Goal: Information Seeking & Learning: Learn about a topic

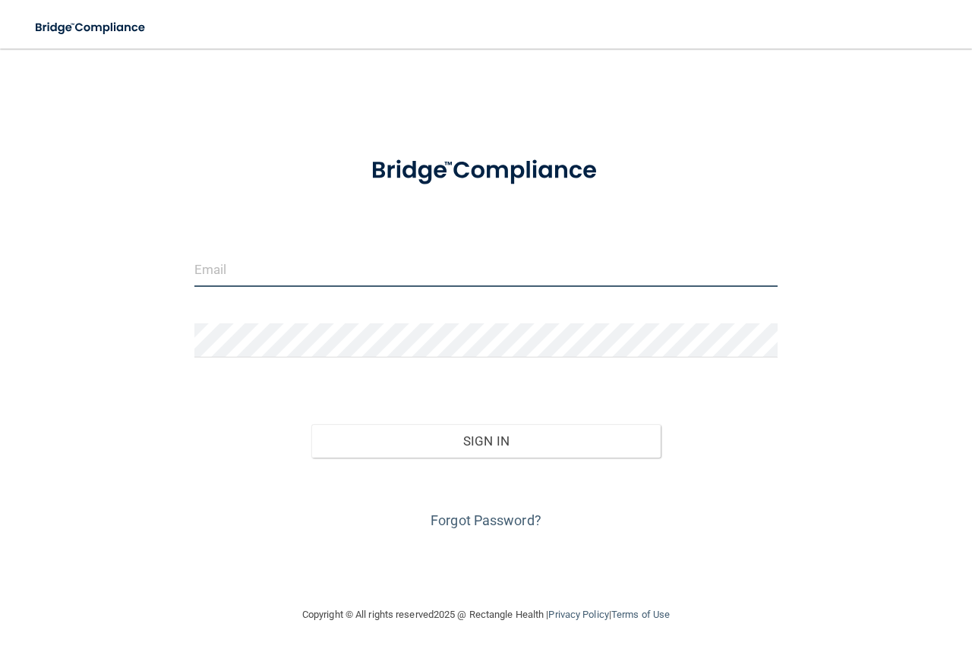
type input "[EMAIL_ADDRESS][DOMAIN_NAME]"
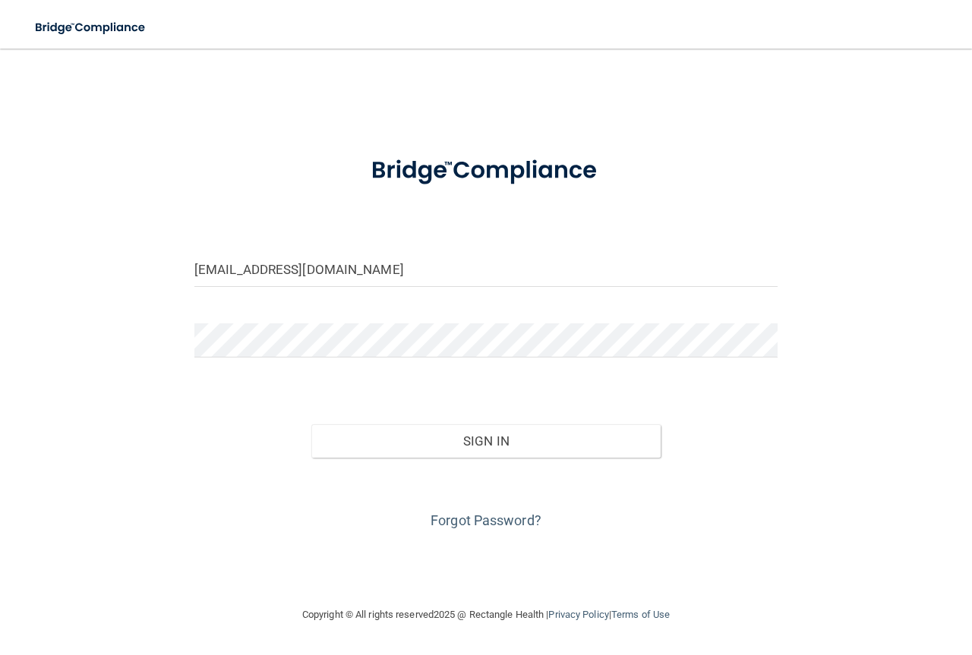
click at [918, 218] on div "[EMAIL_ADDRESS][DOMAIN_NAME] Invalid email/password. You don't have permission …" at bounding box center [485, 327] width 911 height 527
drag, startPoint x: 344, startPoint y: 265, endPoint x: 103, endPoint y: 254, distance: 240.9
click at [103, 254] on div "[EMAIL_ADDRESS][DOMAIN_NAME] Invalid email/password. You don't have permission …" at bounding box center [485, 327] width 911 height 527
click at [257, 267] on input "[EMAIL_ADDRESS][DOMAIN_NAME]" at bounding box center [485, 270] width 583 height 34
type input "[EMAIL_ADDRESS][DOMAIN_NAME]"
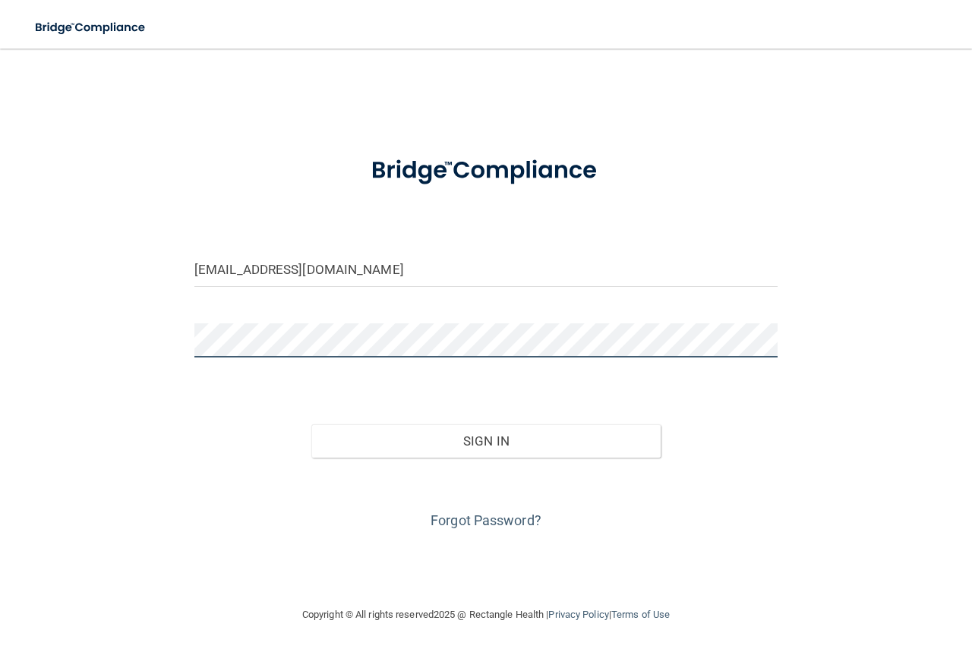
click at [137, 329] on div "[EMAIL_ADDRESS][DOMAIN_NAME] Invalid email/password. You don't have permission …" at bounding box center [485, 327] width 911 height 527
click at [311, 424] on button "Sign In" at bounding box center [486, 440] width 350 height 33
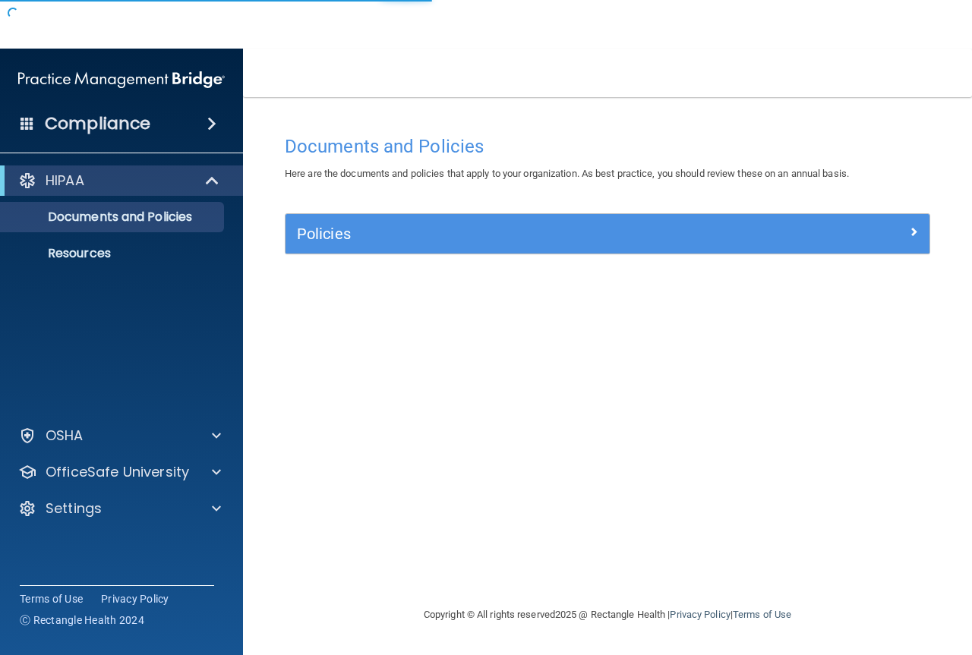
click at [339, 537] on div "Documents and Policies Here are the documents and policies that apply to your o…" at bounding box center [607, 367] width 668 height 478
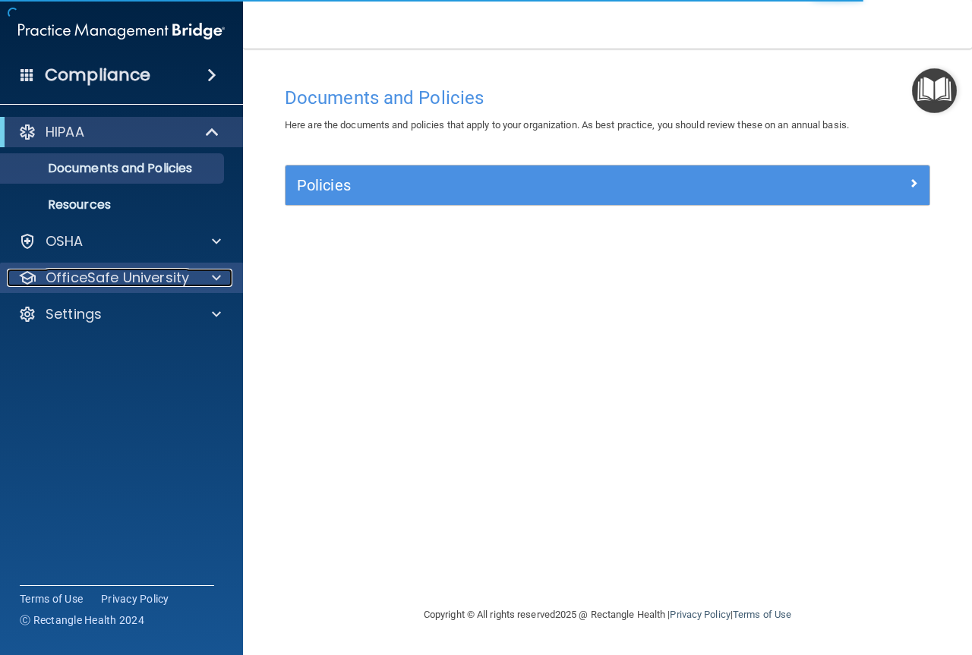
click at [198, 276] on div at bounding box center [214, 278] width 38 height 18
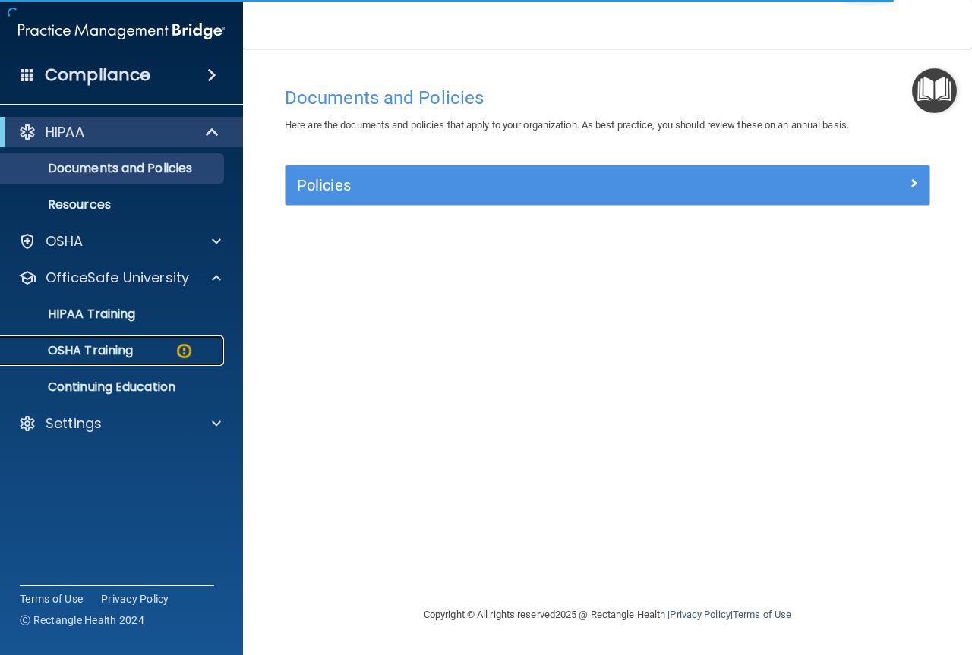
click at [169, 344] on div "OSHA Training" at bounding box center [113, 350] width 207 height 15
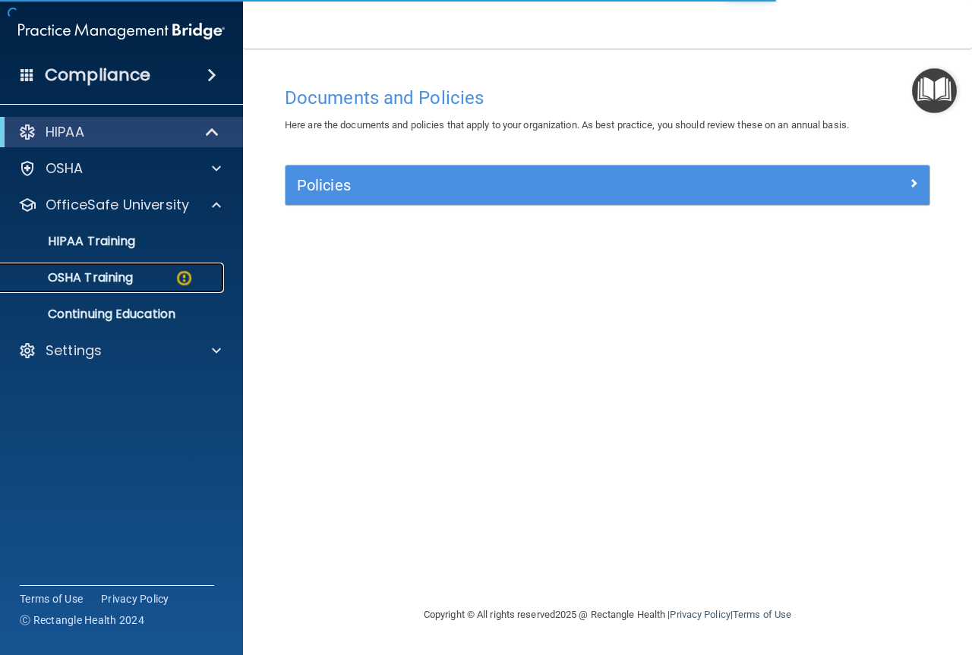
click at [176, 288] on img at bounding box center [184, 278] width 19 height 19
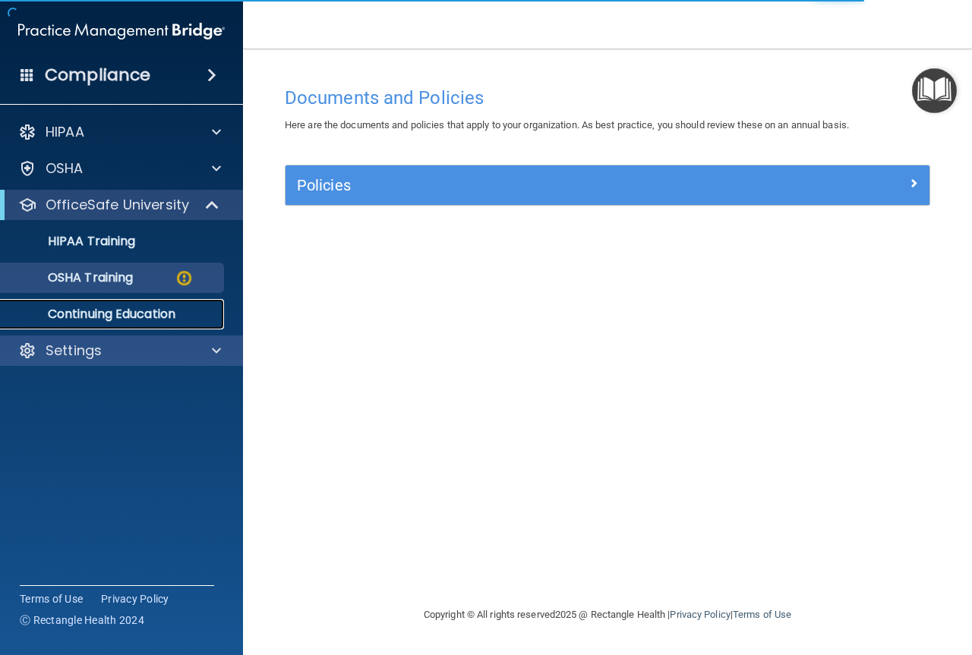
click at [106, 353] on div "HIPAA Documents and Policies Report an Incident Business Associates Emergency P…" at bounding box center [122, 244] width 244 height 267
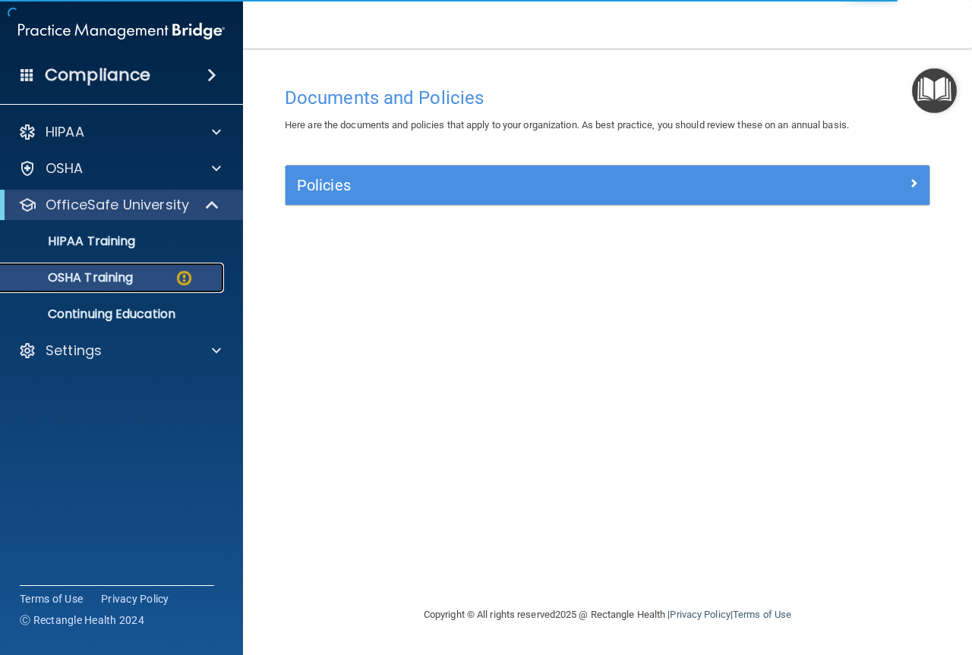
click at [119, 279] on p "OSHA Training" at bounding box center [71, 277] width 123 height 15
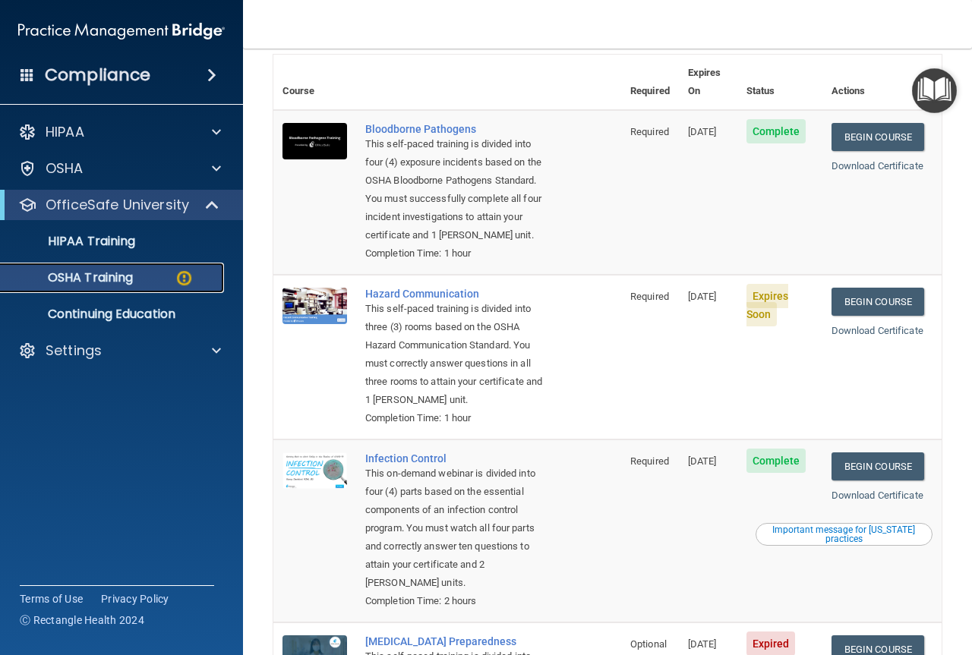
scroll to position [93, 0]
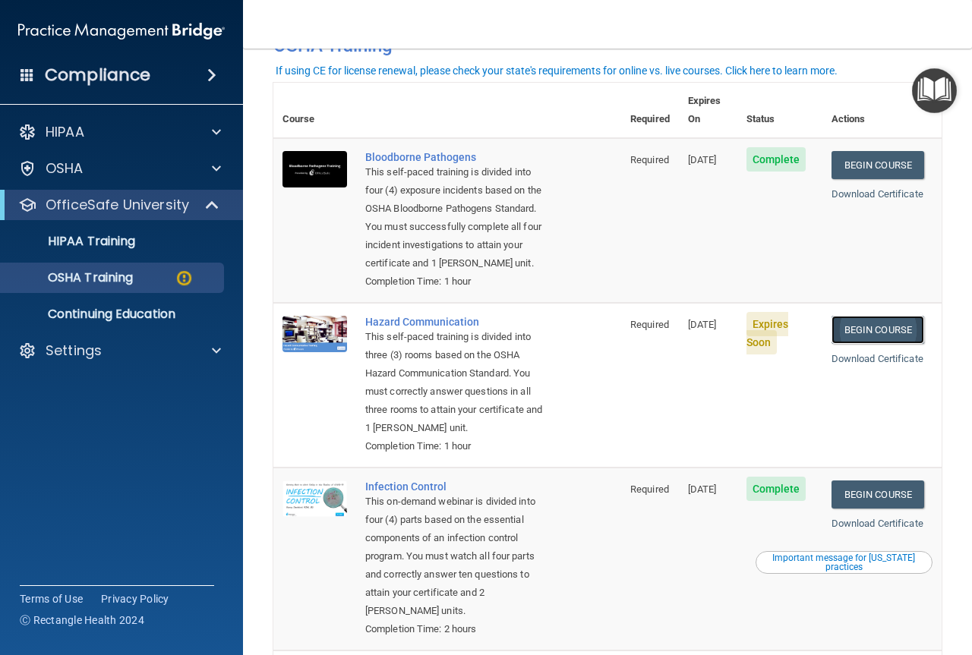
click at [846, 331] on link "Begin Course" at bounding box center [877, 330] width 93 height 28
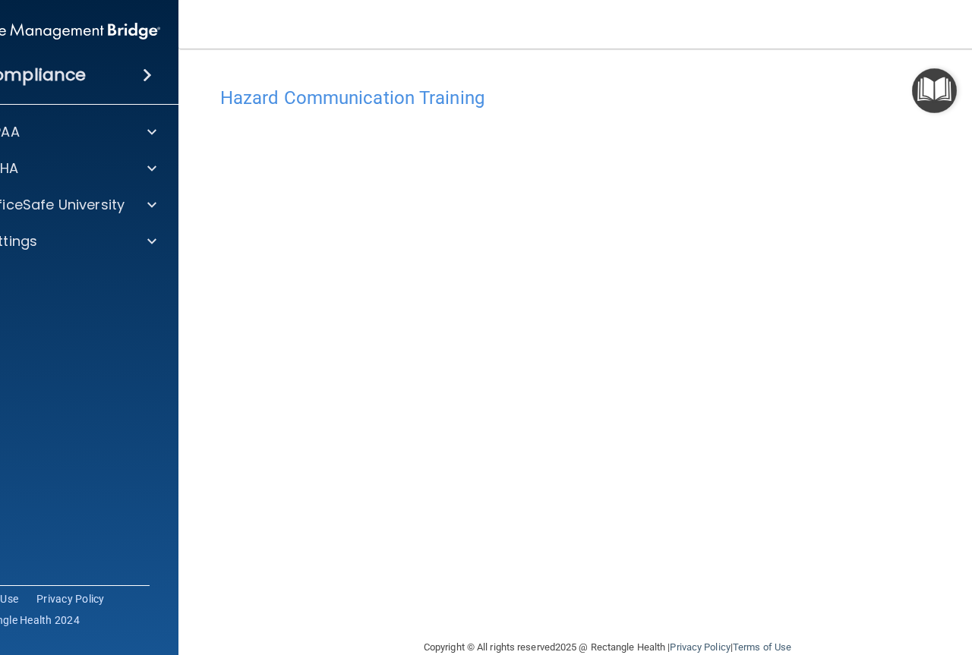
click at [209, 644] on footer "Copyright © All rights reserved 2025 @ Rectangle Health | Privacy Policy | Term…" at bounding box center [607, 646] width 797 height 46
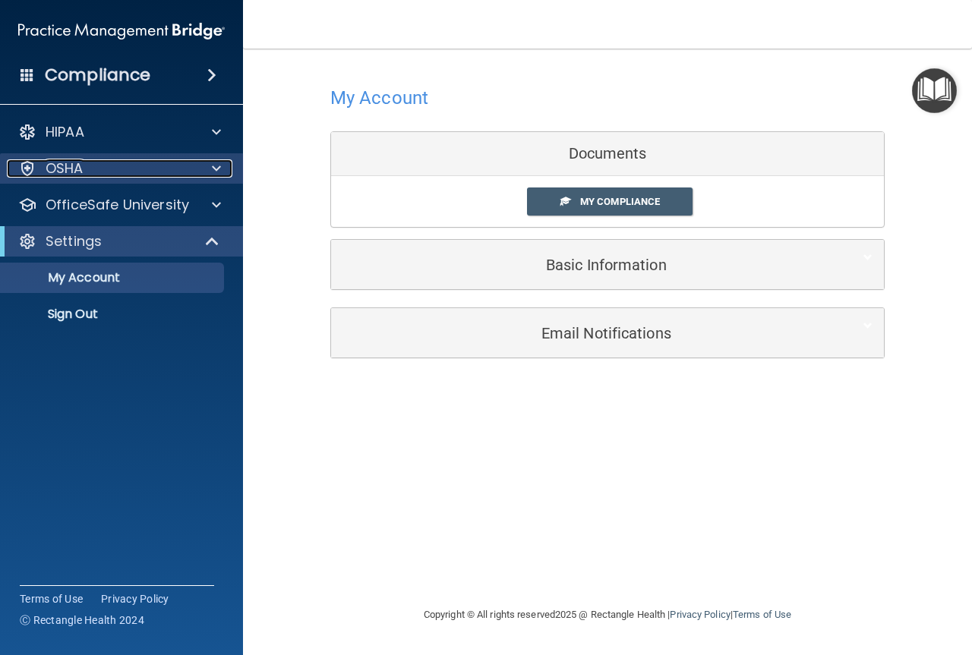
click at [216, 165] on span at bounding box center [216, 168] width 9 height 18
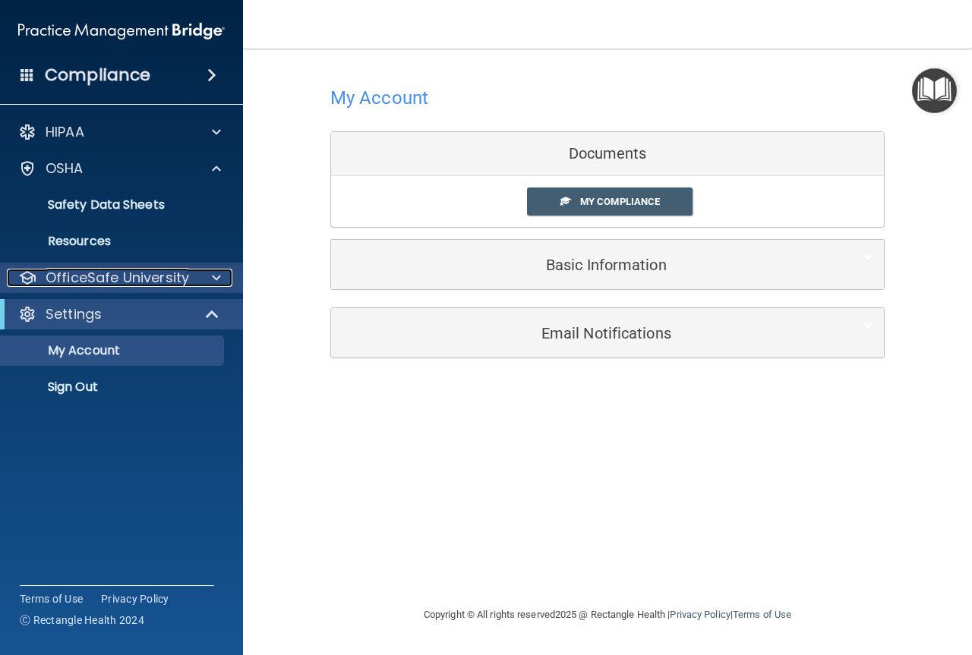
click at [198, 277] on div at bounding box center [214, 278] width 38 height 18
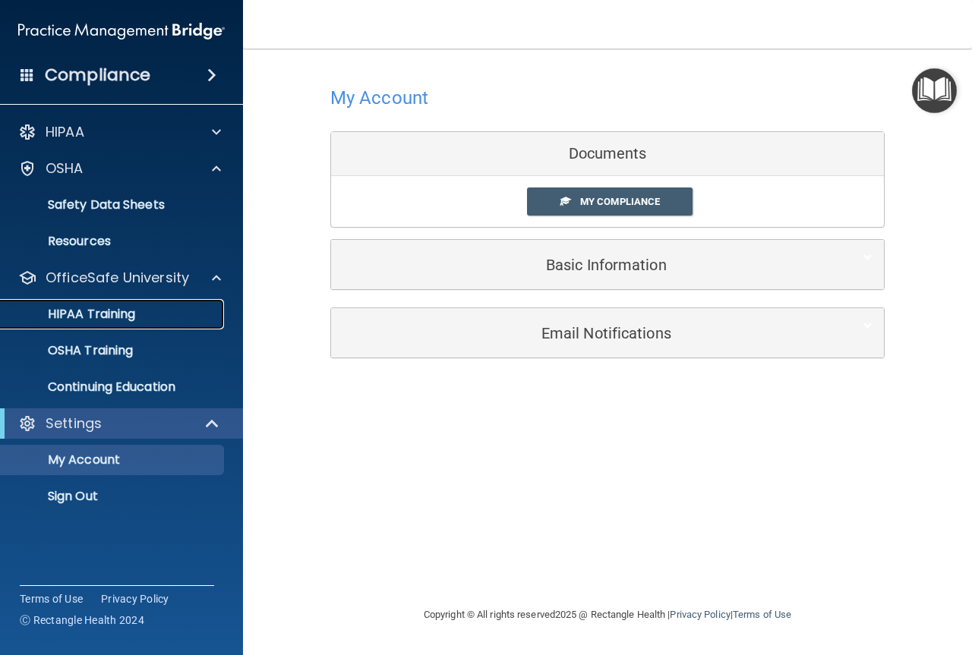
click at [132, 319] on p "HIPAA Training" at bounding box center [72, 314] width 125 height 15
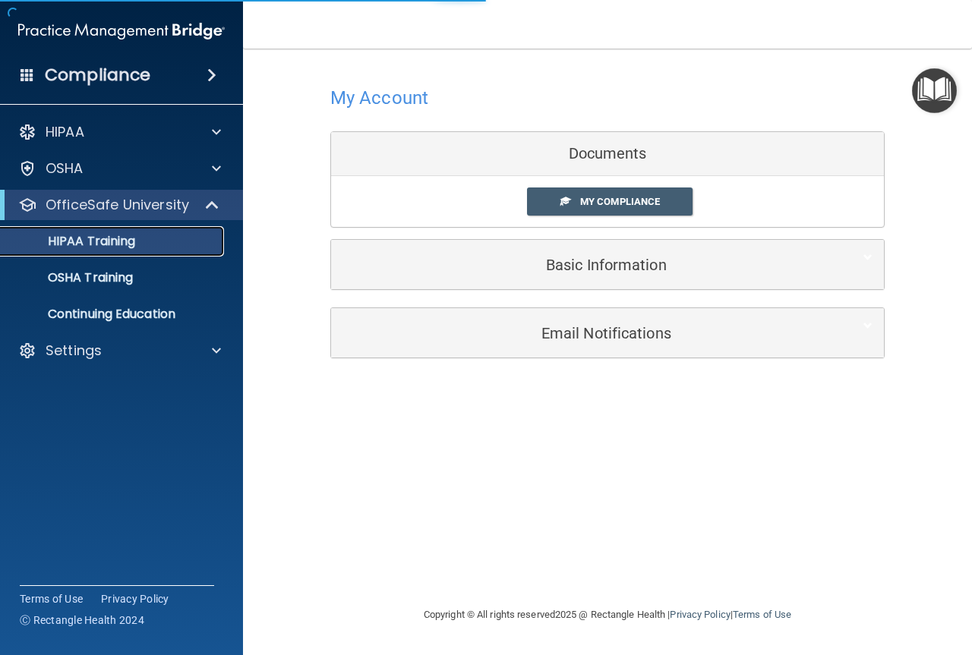
click at [144, 240] on div "HIPAA Training" at bounding box center [113, 241] width 207 height 15
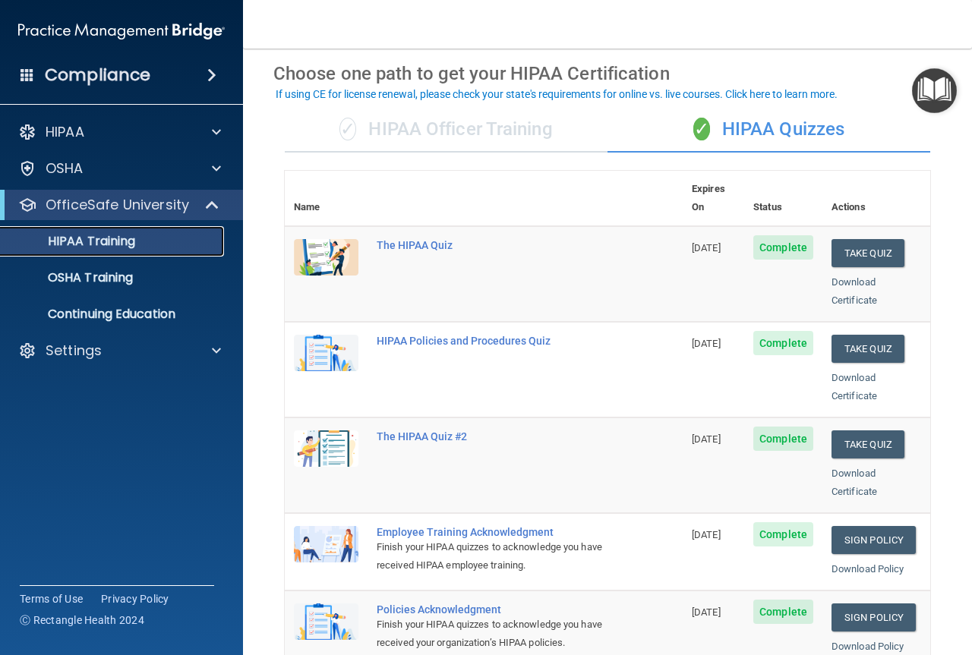
scroll to position [56, 0]
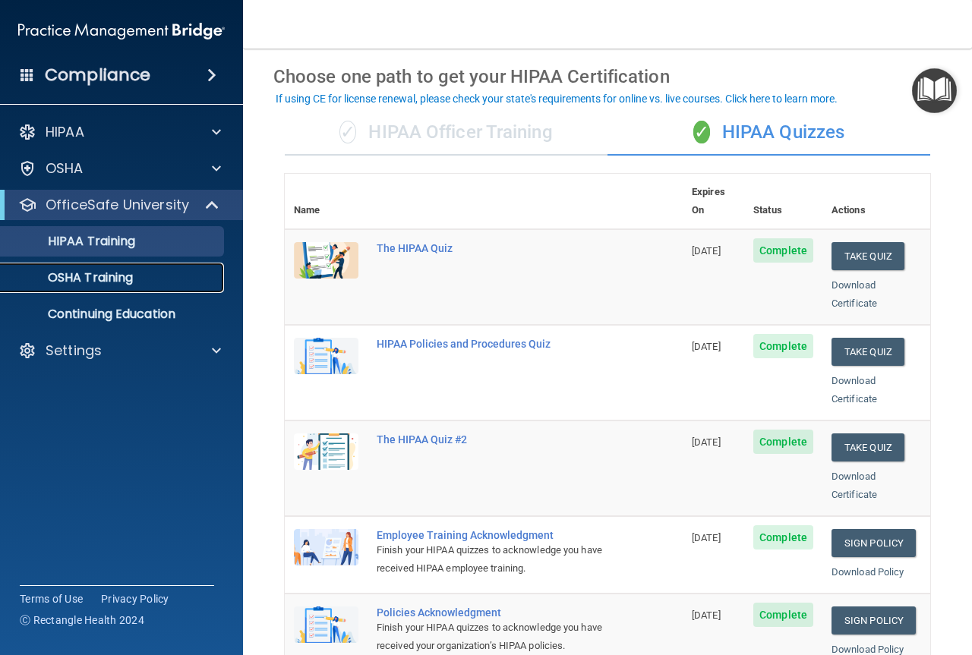
click at [143, 275] on div "OSHA Training" at bounding box center [113, 277] width 207 height 15
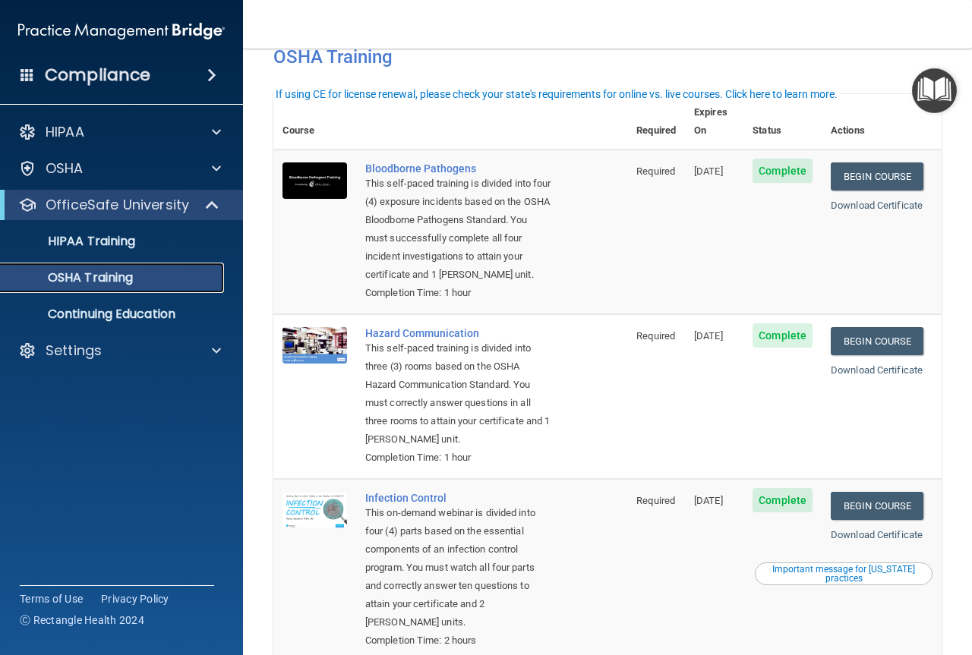
scroll to position [27, 0]
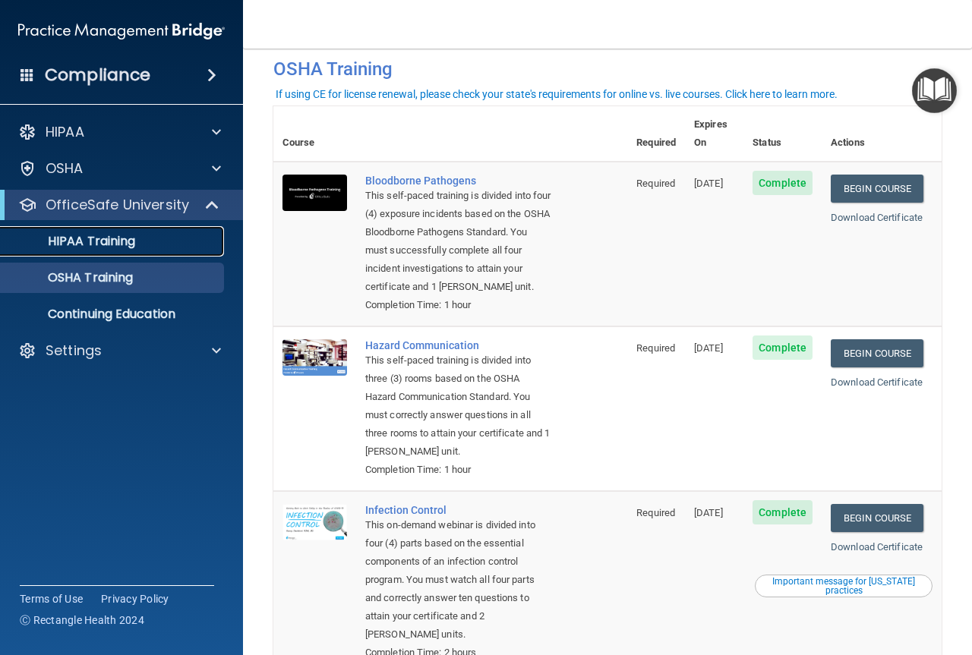
click at [115, 237] on p "HIPAA Training" at bounding box center [72, 241] width 125 height 15
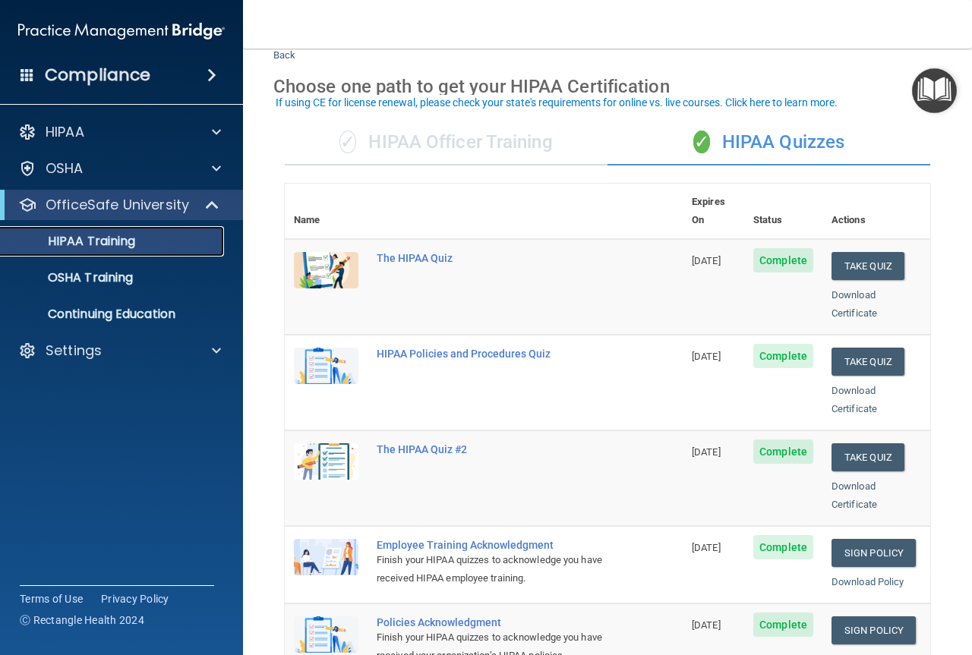
scroll to position [37, 0]
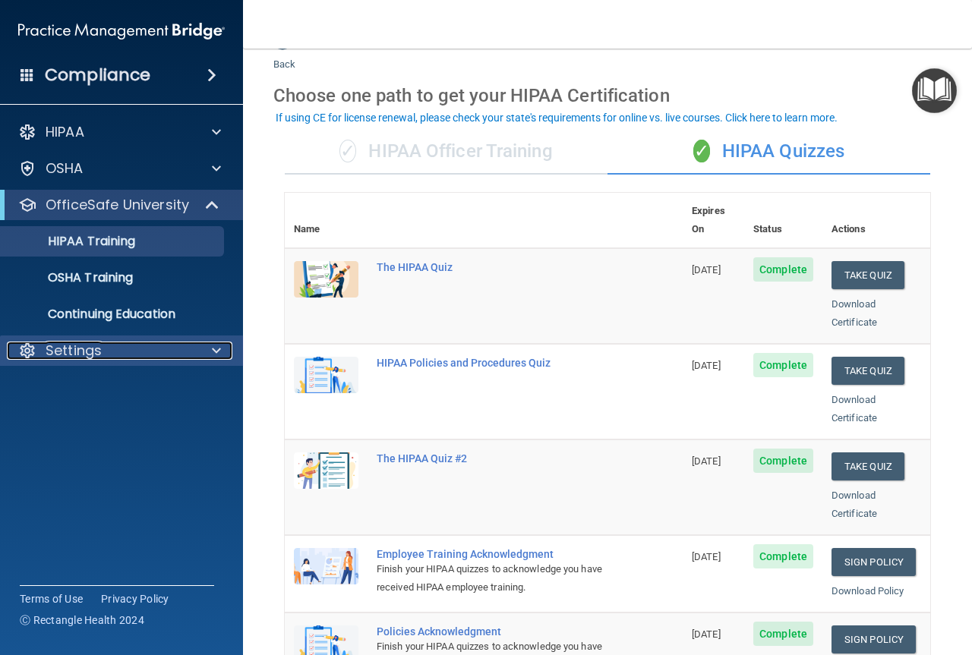
click at [201, 345] on div at bounding box center [214, 351] width 38 height 18
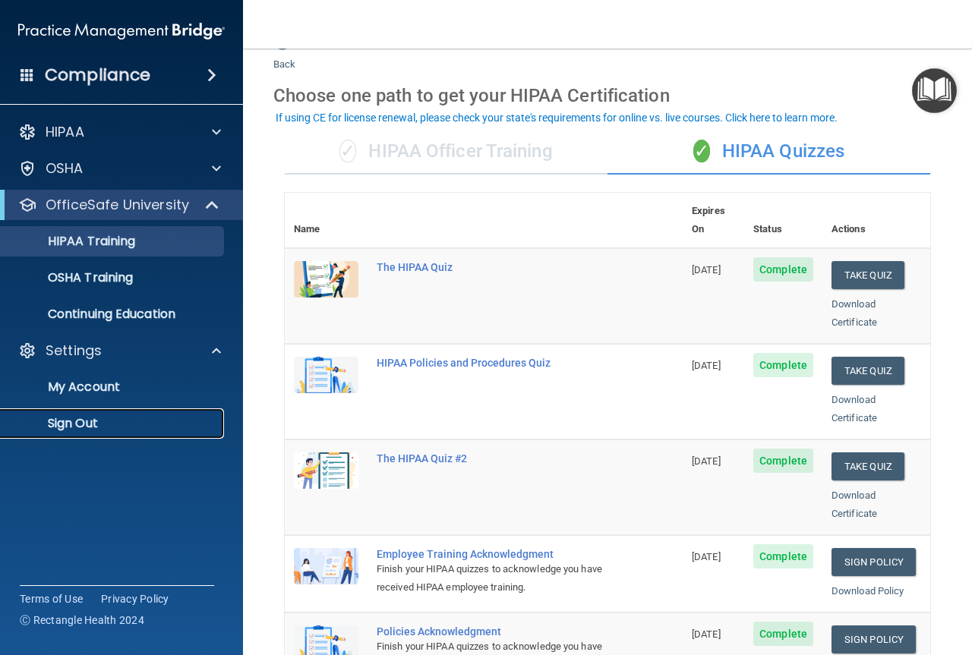
click at [88, 425] on p "Sign Out" at bounding box center [113, 423] width 207 height 15
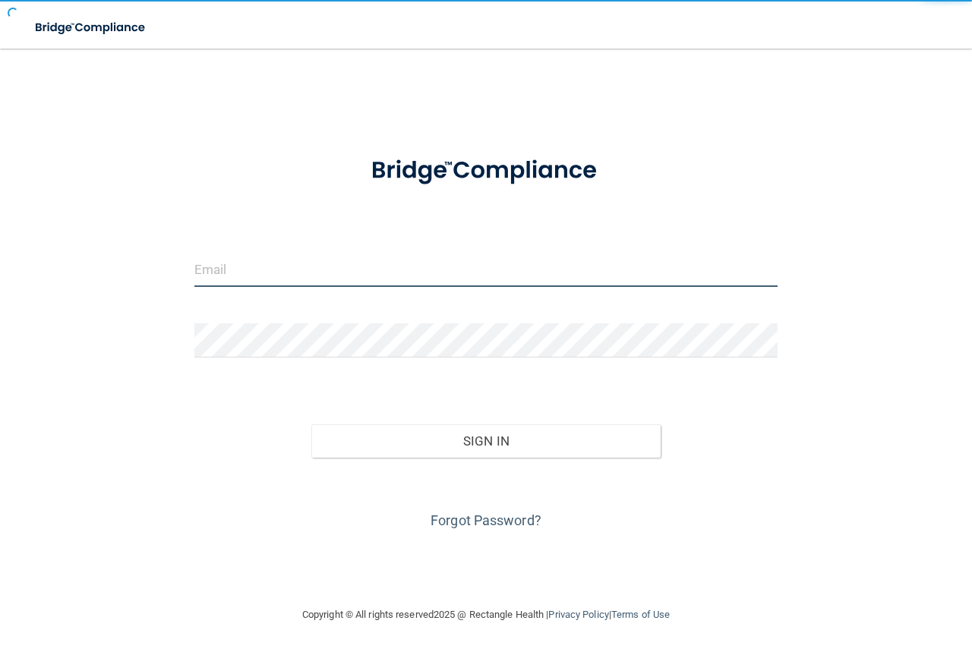
type input "[EMAIL_ADDRESS][DOMAIN_NAME]"
